Goal: Information Seeking & Learning: Check status

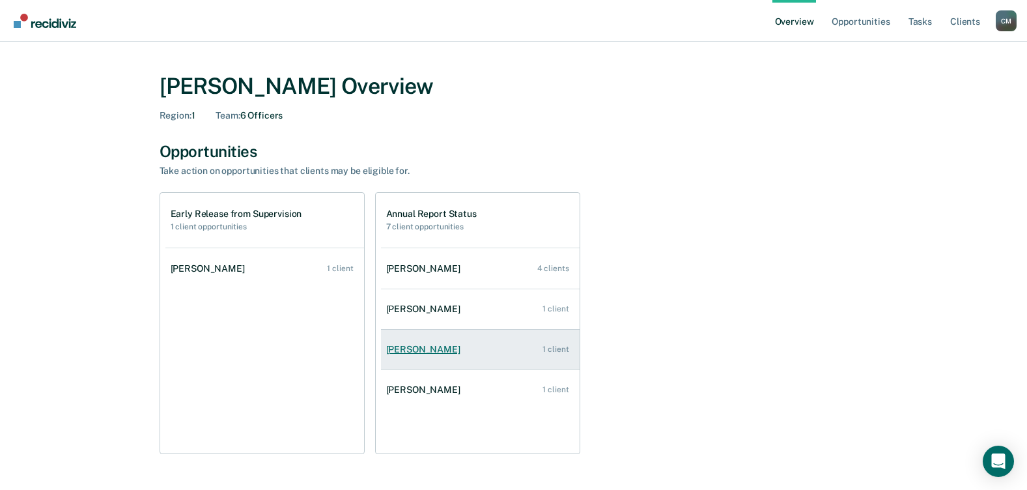
click at [415, 347] on div "[PERSON_NAME]" at bounding box center [425, 349] width 79 height 11
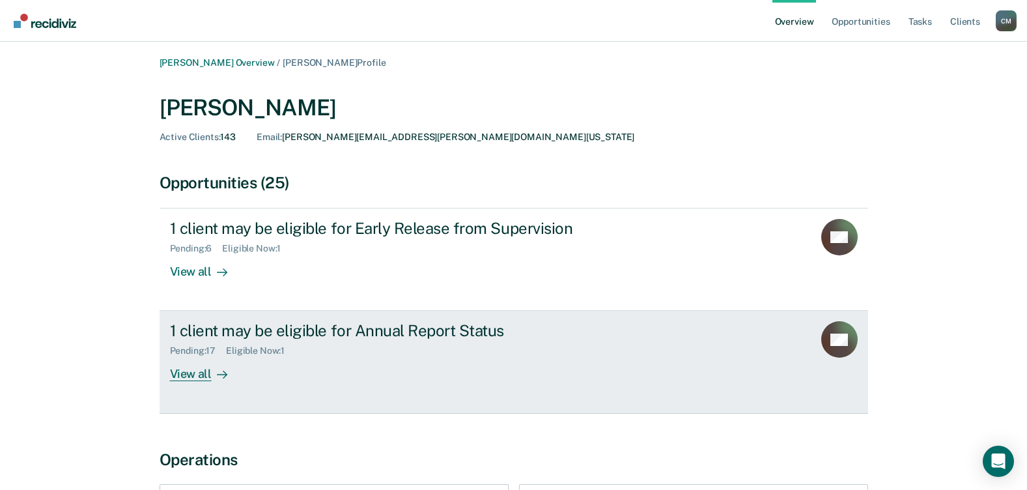
click at [206, 377] on div "View all" at bounding box center [206, 368] width 73 height 25
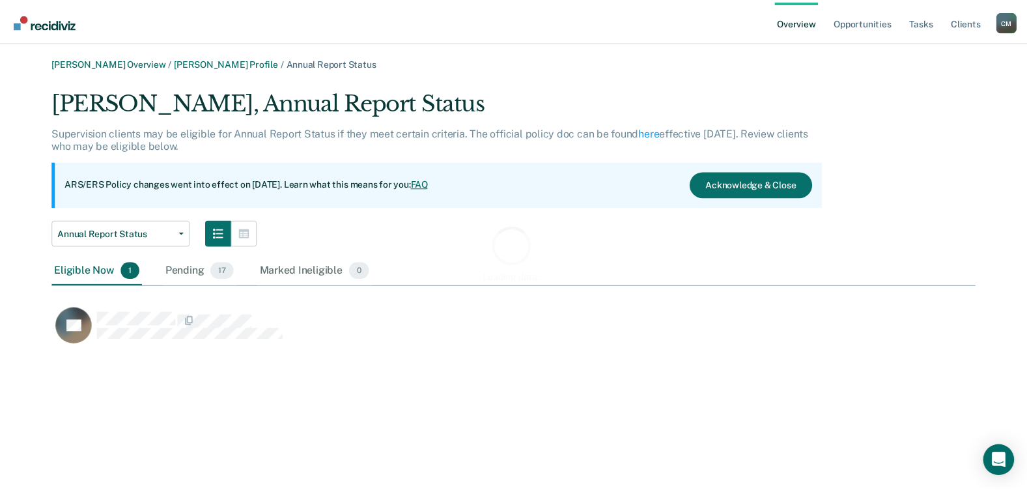
scroll to position [260, 922]
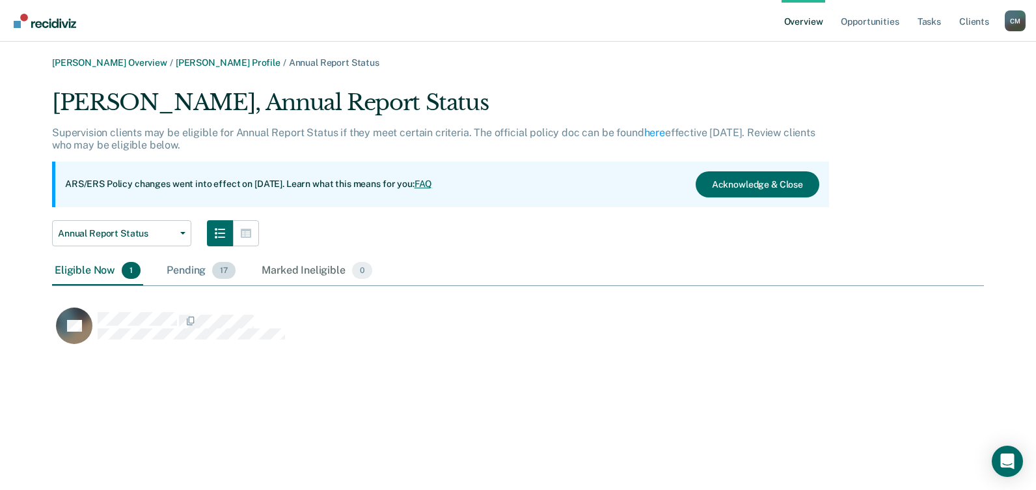
click at [222, 271] on span "17" at bounding box center [223, 270] width 23 height 17
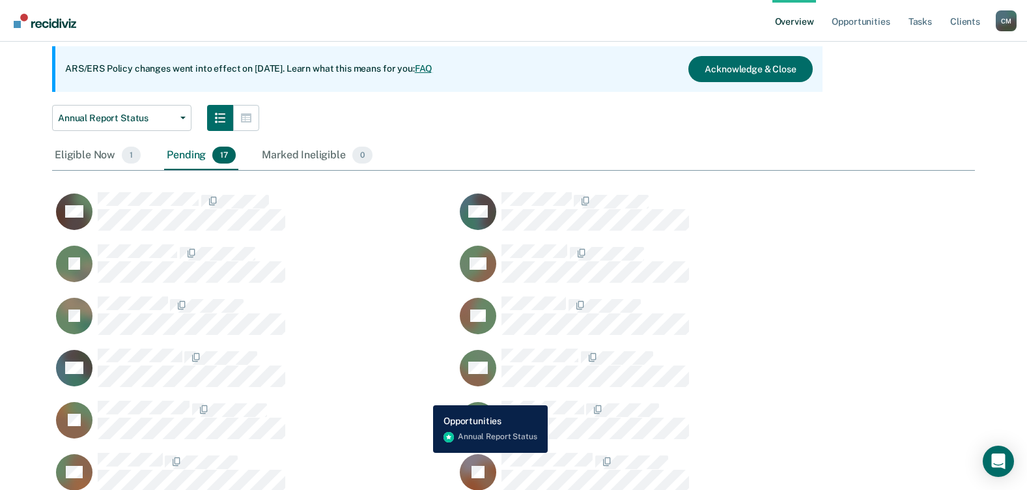
scroll to position [0, 0]
